Goal: Information Seeking & Learning: Find specific fact

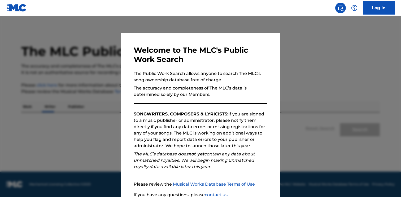
scroll to position [46, 0]
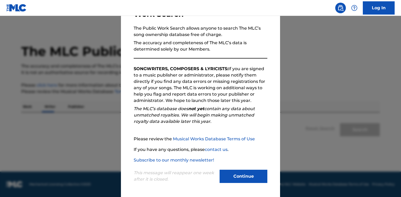
click at [248, 174] on button "Continue" at bounding box center [244, 176] width 48 height 13
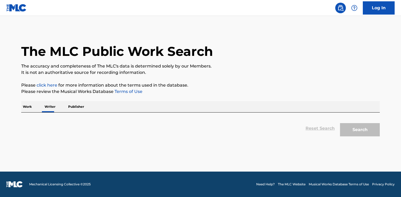
click at [79, 109] on p "Publisher" at bounding box center [76, 106] width 19 height 11
click at [74, 106] on p "Publisher" at bounding box center [76, 106] width 19 height 11
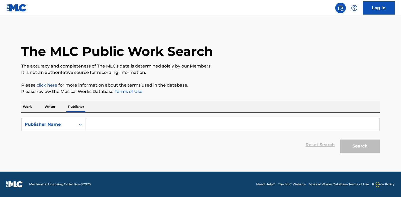
click at [113, 124] on input "Search Form" at bounding box center [232, 124] width 294 height 13
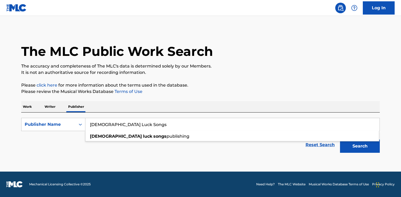
type input "Lady Luck Songs"
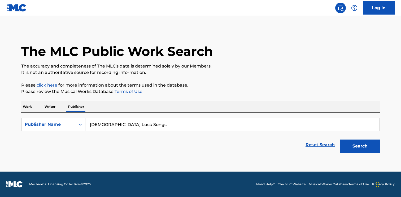
click at [294, 169] on main "The MLC Public Work Search The accuracy and completeness of The MLC's data is d…" at bounding box center [200, 94] width 401 height 156
click at [355, 148] on button "Search" at bounding box center [360, 146] width 40 height 13
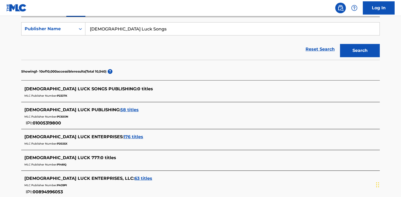
scroll to position [100, 0]
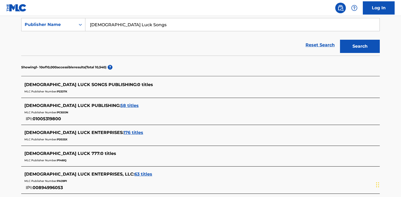
click at [69, 104] on span "LADY LUCK PUBLISHING :" at bounding box center [72, 105] width 96 height 5
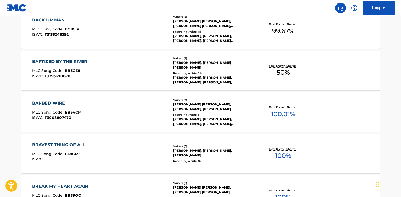
scroll to position [311, 0]
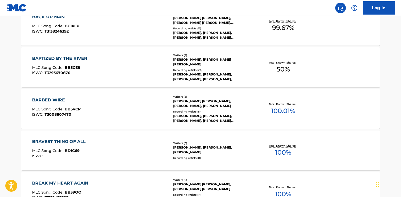
click at [51, 101] on div "BARBED WIRE" at bounding box center [56, 100] width 49 height 6
